Goal: Use online tool/utility: Utilize a website feature to perform a specific function

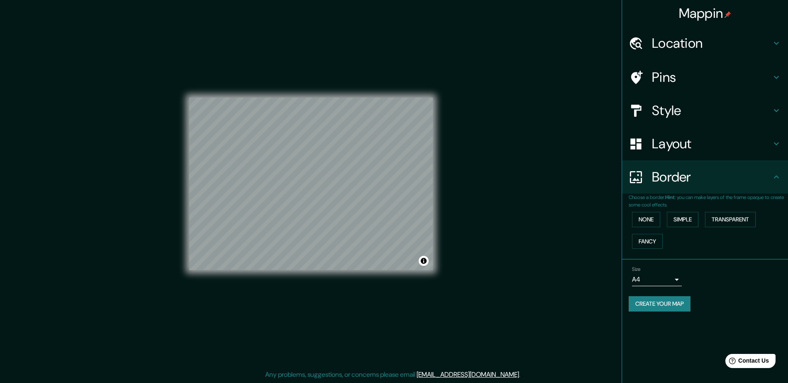
click at [702, 39] on h4 "Location" at bounding box center [711, 43] width 119 height 17
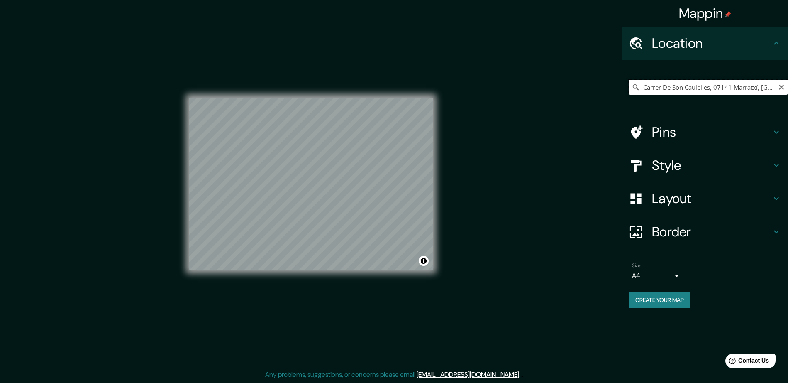
click at [705, 85] on input "Carrer De Son Caulelles, 07141 Marratxí, [GEOGRAPHIC_DATA], [GEOGRAPHIC_DATA]" at bounding box center [708, 87] width 159 height 15
click at [637, 87] on icon at bounding box center [636, 87] width 6 height 6
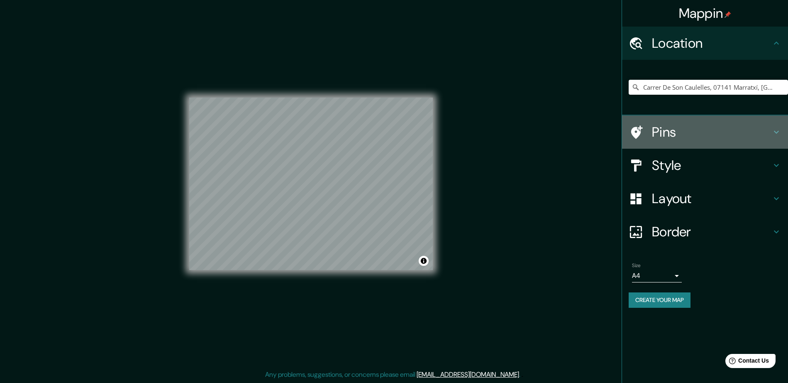
click at [716, 135] on h4 "Pins" at bounding box center [711, 132] width 119 height 17
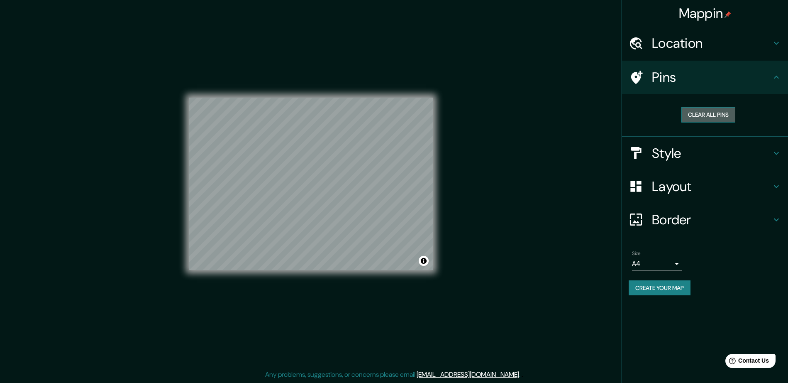
click at [714, 113] on button "Clear all pins" at bounding box center [708, 114] width 54 height 15
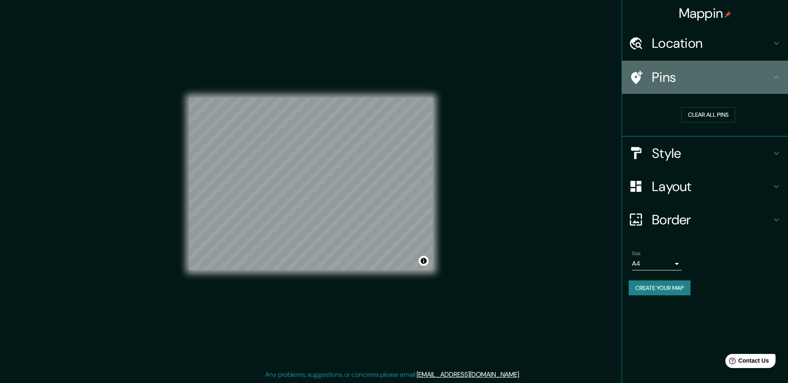
click at [721, 84] on h4 "Pins" at bounding box center [711, 77] width 119 height 17
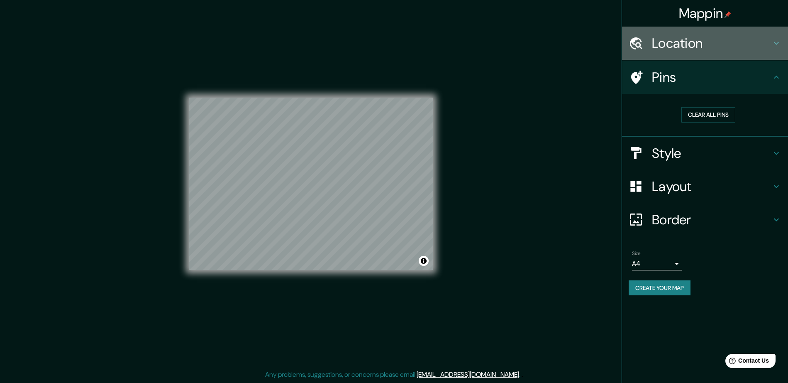
click at [678, 47] on h4 "Location" at bounding box center [711, 43] width 119 height 17
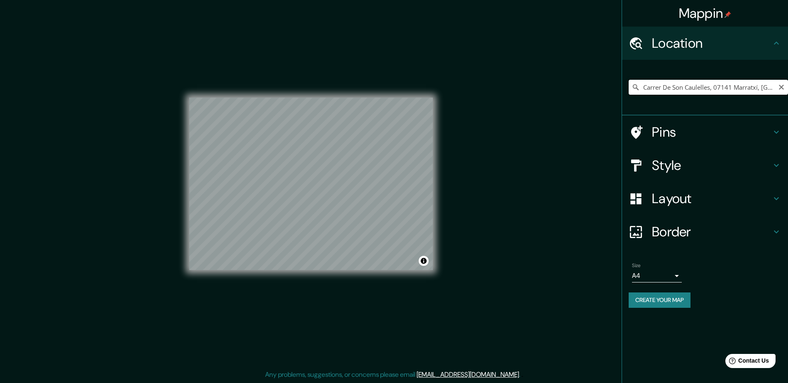
drag, startPoint x: 724, startPoint y: 90, endPoint x: 767, endPoint y: 90, distance: 43.2
click at [724, 90] on input "Carrer De Son Caulelles, 07141 Marratxí, [GEOGRAPHIC_DATA], [GEOGRAPHIC_DATA]" at bounding box center [708, 87] width 159 height 15
click at [782, 85] on icon "Clear" at bounding box center [781, 87] width 7 height 7
click at [712, 85] on input "Pick your city or area" at bounding box center [708, 87] width 159 height 15
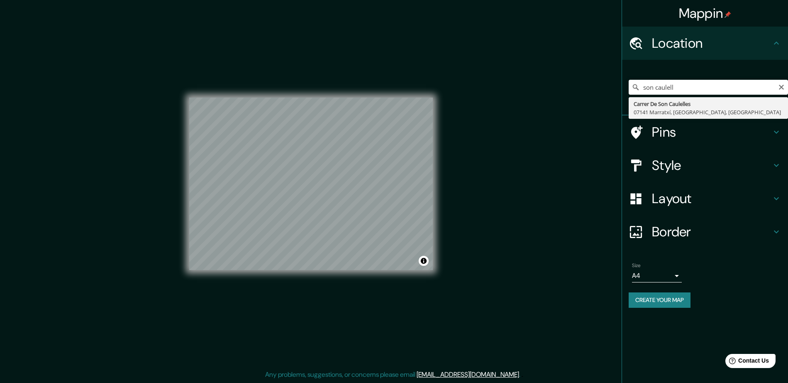
type input "Carrer De Son Caulelles, 07141 Marratxí, [GEOGRAPHIC_DATA], [GEOGRAPHIC_DATA]"
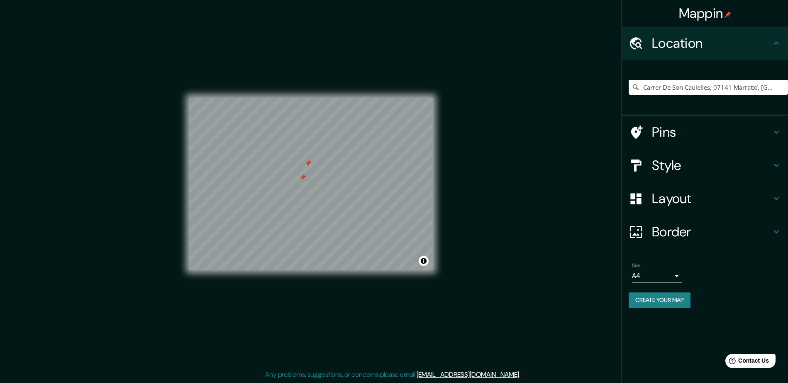
click at [685, 137] on h4 "Pins" at bounding box center [711, 132] width 119 height 17
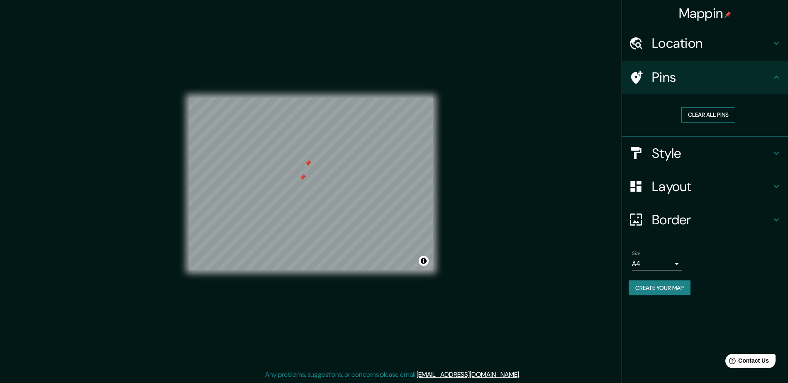
click at [707, 114] on button "Clear all pins" at bounding box center [708, 114] width 54 height 15
click at [722, 146] on h4 "Style" at bounding box center [711, 153] width 119 height 17
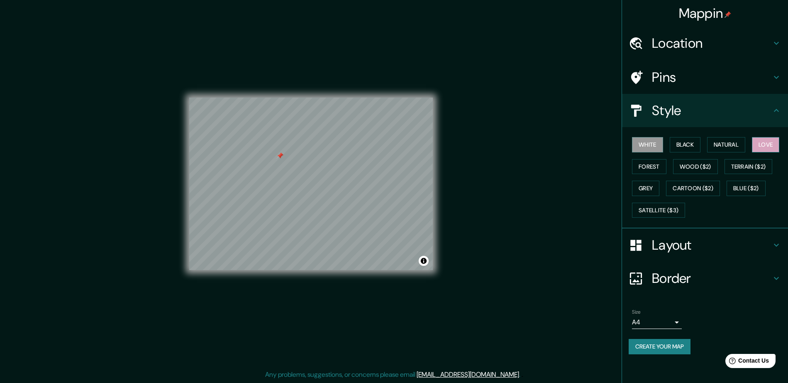
click at [772, 142] on button "Love" at bounding box center [765, 144] width 27 height 15
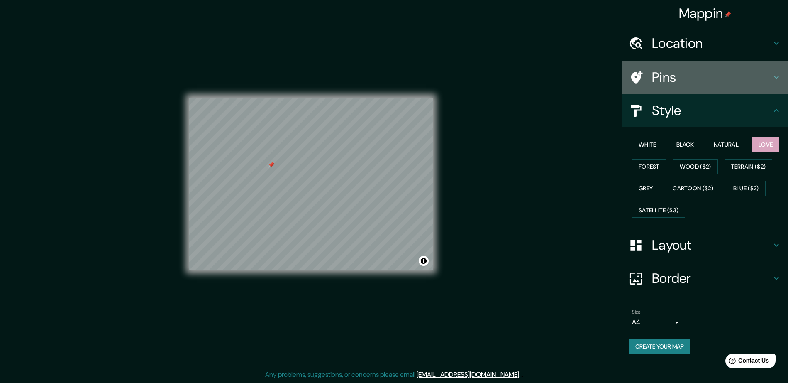
click at [658, 83] on h4 "Pins" at bounding box center [711, 77] width 119 height 17
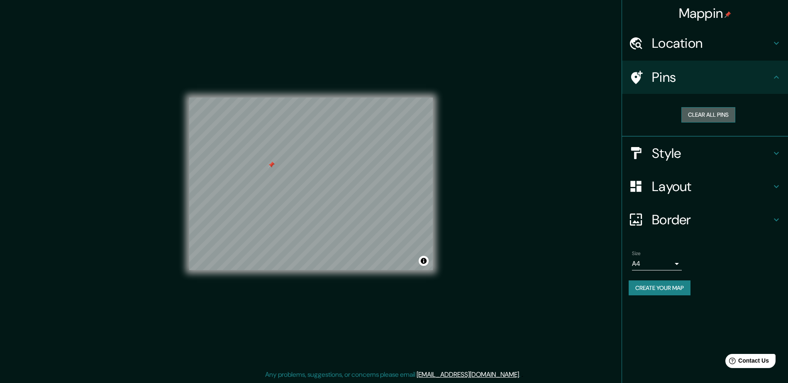
drag, startPoint x: 700, startPoint y: 122, endPoint x: 696, endPoint y: 119, distance: 4.6
click at [699, 122] on button "Clear all pins" at bounding box center [708, 114] width 54 height 15
click at [697, 162] on div "Style" at bounding box center [705, 153] width 166 height 33
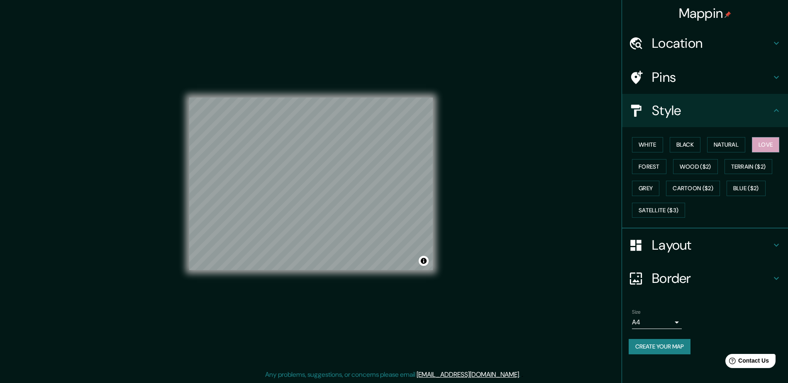
click at [686, 242] on h4 "Layout" at bounding box center [711, 244] width 119 height 17
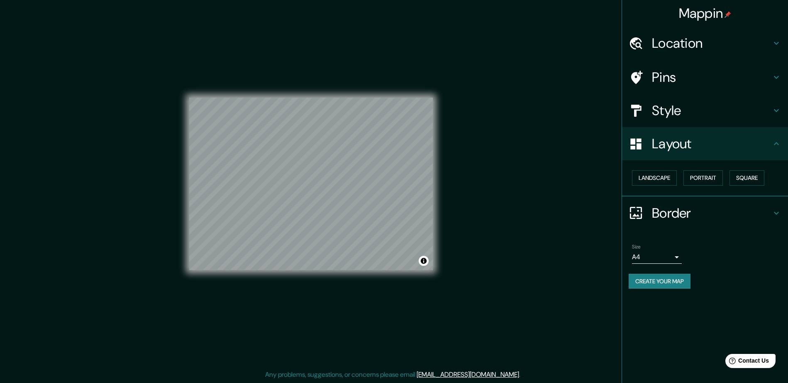
click at [739, 112] on h4 "Style" at bounding box center [711, 110] width 119 height 17
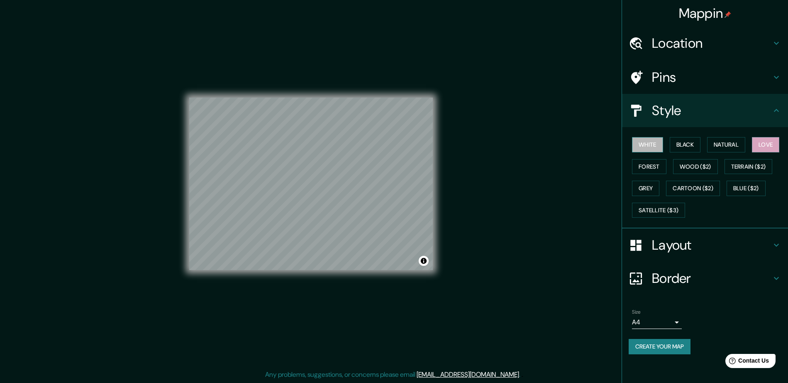
click at [650, 146] on button "White" at bounding box center [647, 144] width 31 height 15
click at [691, 145] on button "Black" at bounding box center [685, 144] width 31 height 15
click at [733, 144] on button "Natural" at bounding box center [726, 144] width 38 height 15
click at [681, 144] on button "Black" at bounding box center [685, 144] width 31 height 15
click at [756, 146] on button "Love" at bounding box center [765, 144] width 27 height 15
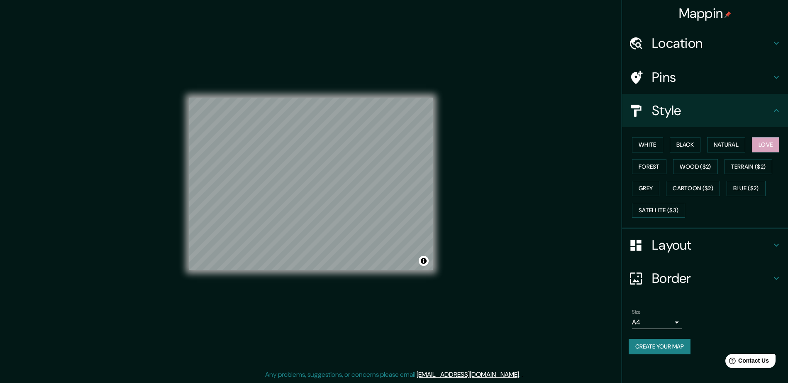
click at [727, 245] on h4 "Layout" at bounding box center [711, 244] width 119 height 17
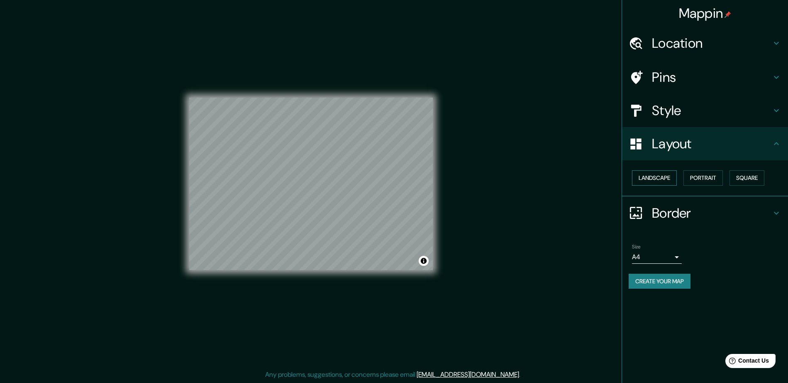
click at [658, 178] on button "Landscape" at bounding box center [654, 177] width 45 height 15
click at [692, 177] on button "Portrait" at bounding box center [702, 177] width 39 height 15
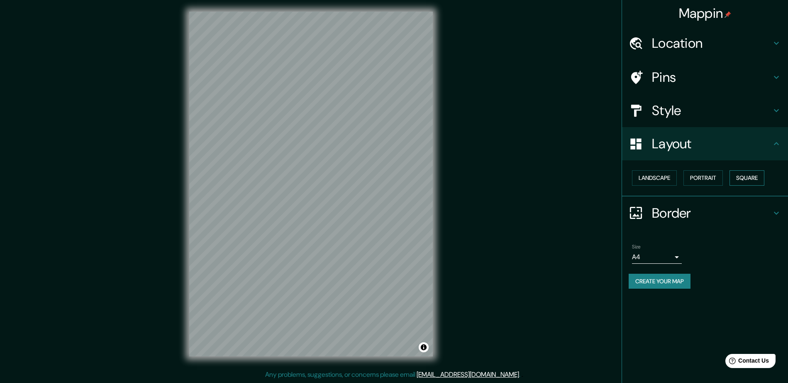
click at [740, 177] on button "Square" at bounding box center [746, 177] width 35 height 15
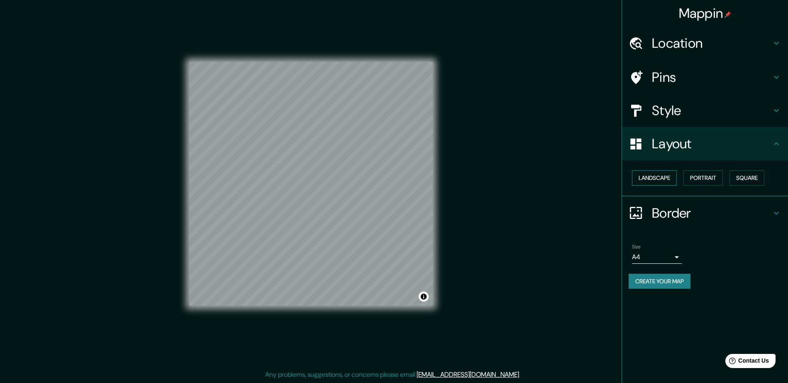
click at [651, 179] on button "Landscape" at bounding box center [654, 177] width 45 height 15
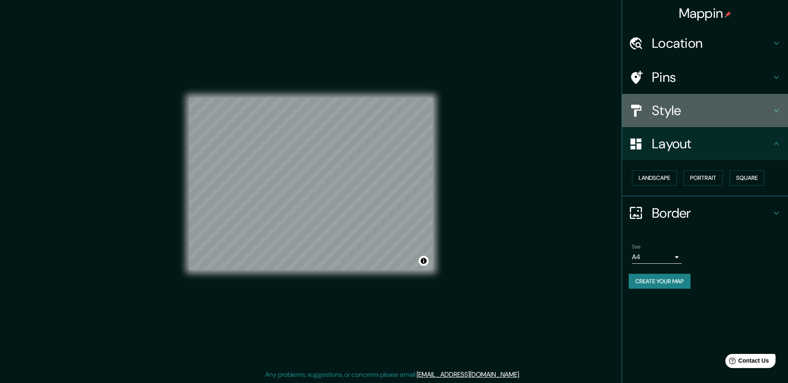
click at [680, 109] on h4 "Style" at bounding box center [711, 110] width 119 height 17
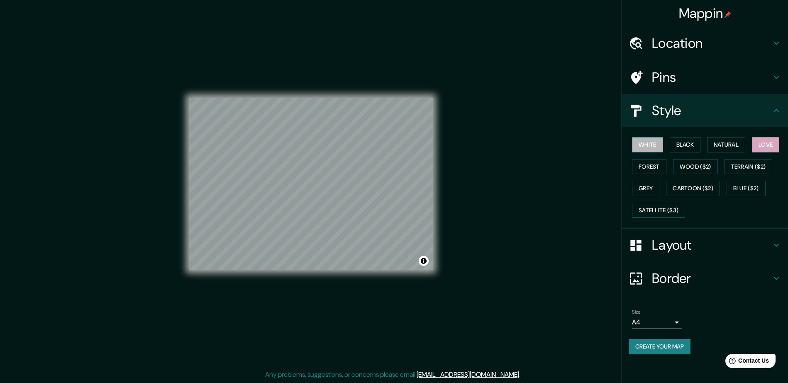
click at [652, 145] on button "White" at bounding box center [647, 144] width 31 height 15
click at [676, 143] on button "Black" at bounding box center [685, 144] width 31 height 15
click at [731, 144] on button "Natural" at bounding box center [726, 144] width 38 height 15
click at [756, 146] on button "Love" at bounding box center [765, 144] width 27 height 15
click at [650, 166] on button "Forest" at bounding box center [649, 166] width 34 height 15
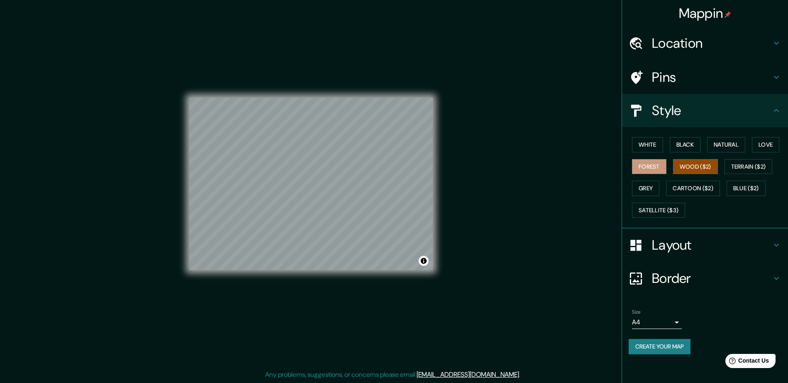
click at [691, 166] on button "Wood ($2)" at bounding box center [695, 166] width 45 height 15
click at [655, 165] on button "Forest" at bounding box center [649, 166] width 34 height 15
click at [649, 188] on button "Grey" at bounding box center [645, 187] width 27 height 15
click at [769, 147] on button "Love" at bounding box center [765, 144] width 27 height 15
